Goal: Find specific page/section: Find specific page/section

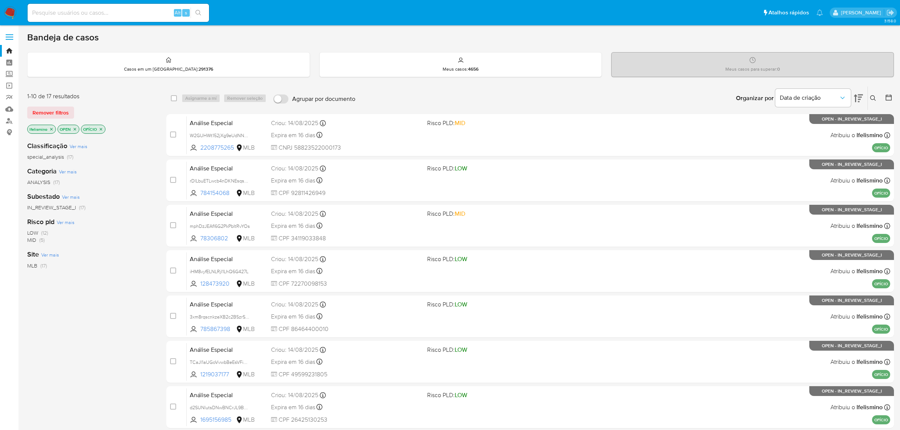
scroll to position [193, 0]
click at [7, 10] on img at bounding box center [10, 12] width 13 height 13
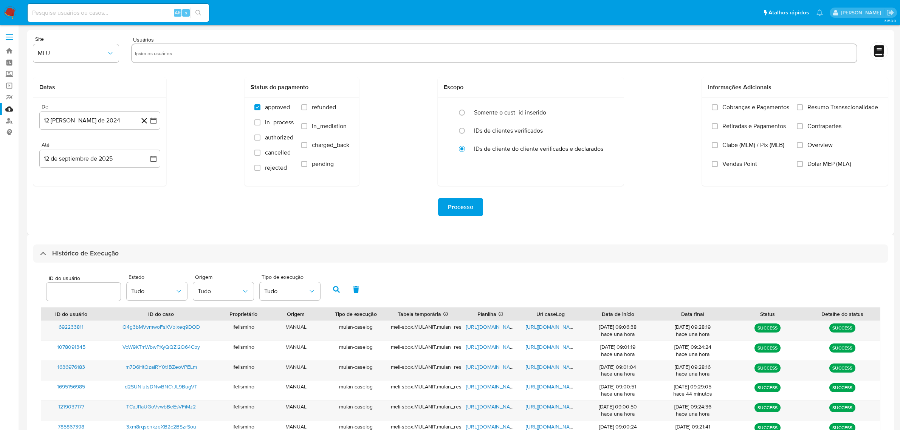
select select "10"
